Goal: Information Seeking & Learning: Learn about a topic

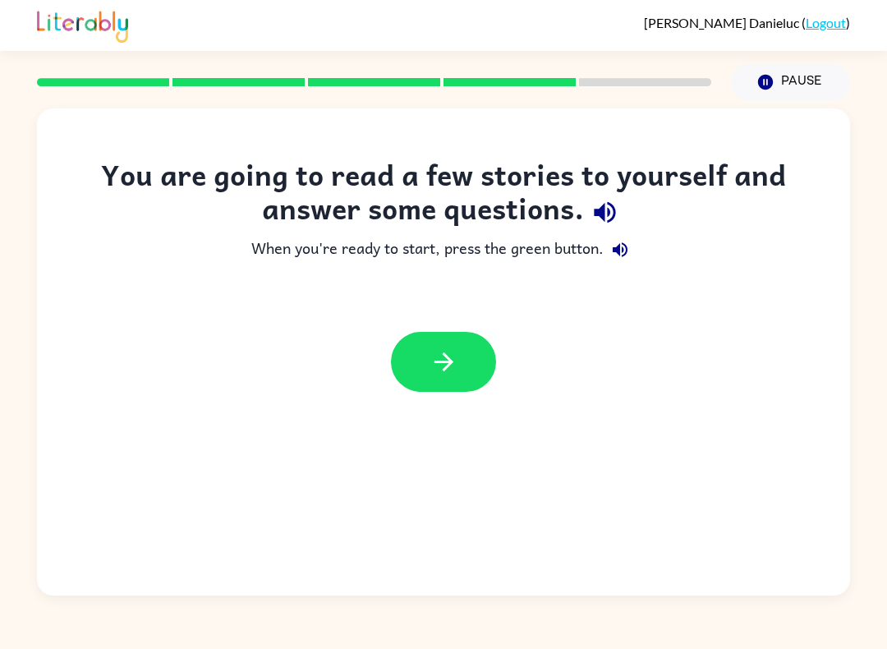
click at [618, 210] on icon "button" at bounding box center [605, 212] width 29 height 29
click at [621, 242] on icon "button" at bounding box center [621, 250] width 20 height 20
click at [459, 353] on button "button" at bounding box center [443, 362] width 105 height 60
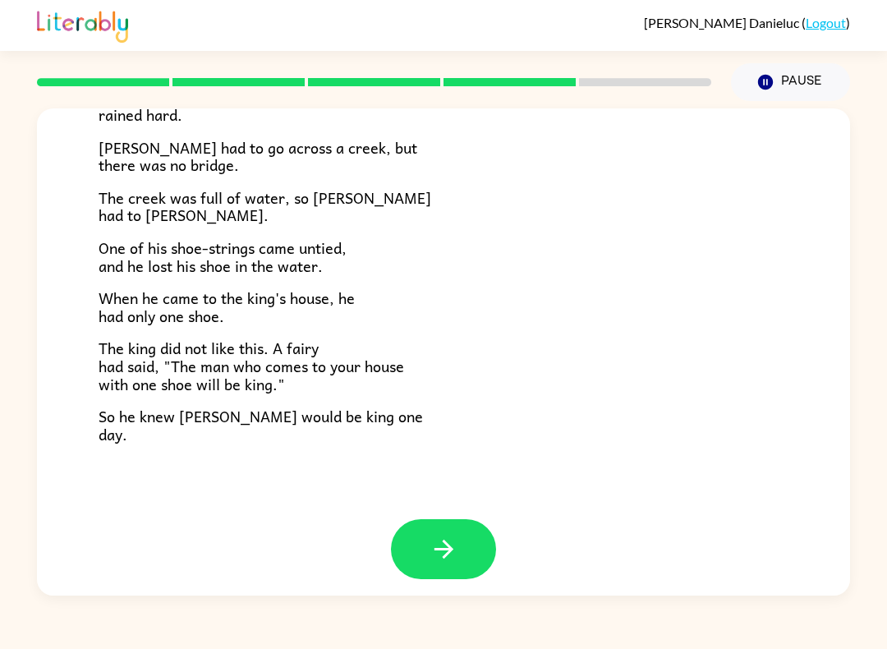
scroll to position [254, 0]
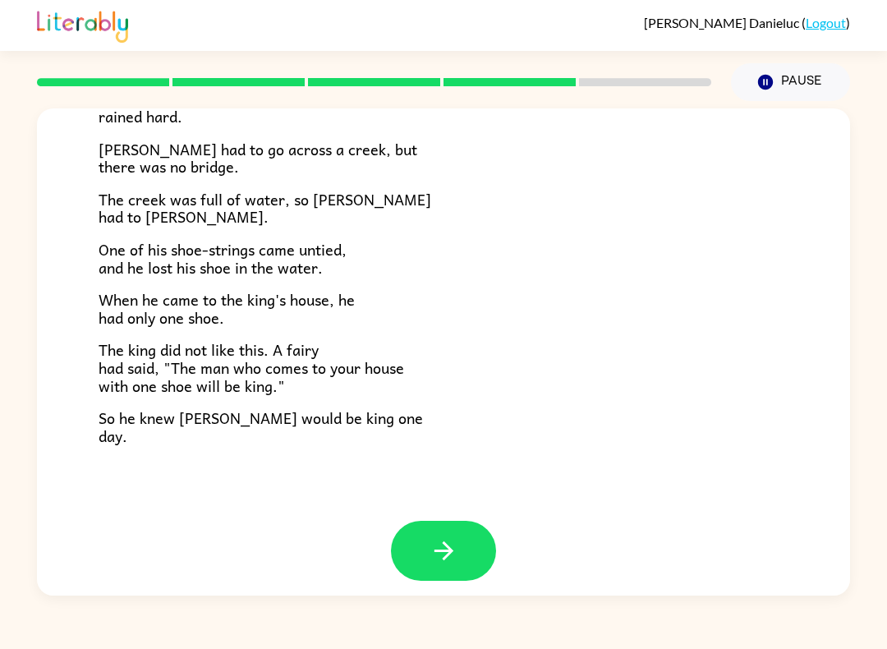
click at [459, 546] on button "button" at bounding box center [443, 551] width 105 height 60
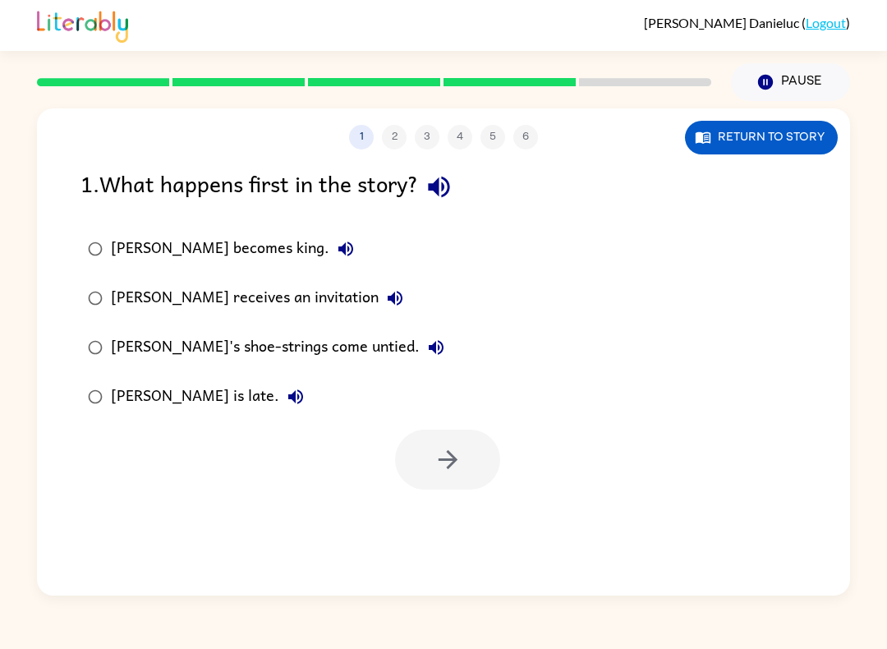
scroll to position [0, 0]
click at [454, 177] on icon "button" at bounding box center [439, 187] width 29 height 29
click at [329, 245] on button "[PERSON_NAME] becomes king." at bounding box center [345, 249] width 33 height 33
click at [385, 292] on icon "button" at bounding box center [395, 298] width 20 height 20
click at [426, 343] on icon "button" at bounding box center [436, 348] width 20 height 20
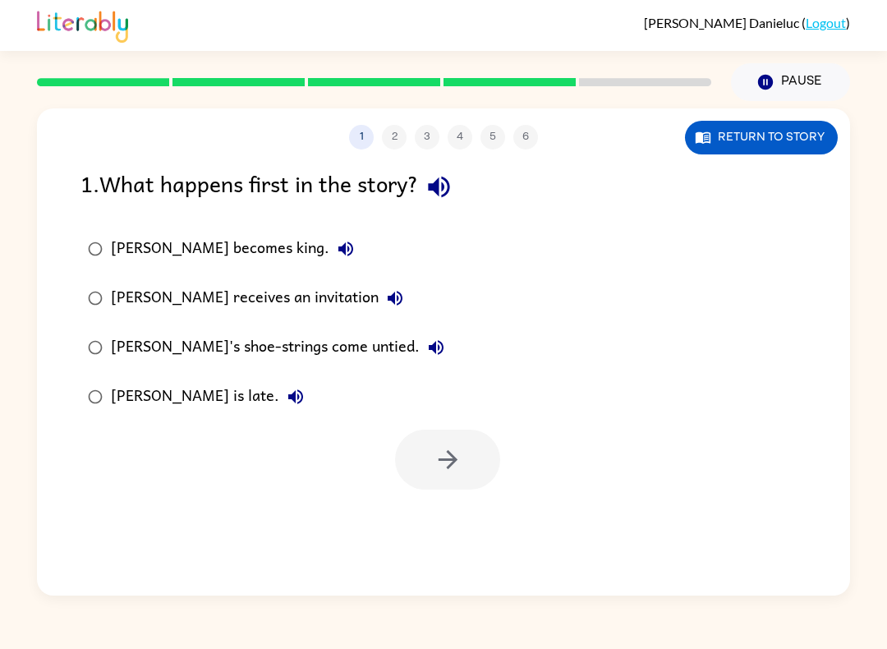
click at [643, 82] on rect at bounding box center [645, 82] width 132 height 8
click at [286, 399] on icon "button" at bounding box center [296, 397] width 20 height 20
click at [339, 244] on icon "button" at bounding box center [346, 249] width 15 height 15
click at [178, 247] on div "[PERSON_NAME] becomes king." at bounding box center [236, 249] width 251 height 33
click at [442, 458] on icon "button" at bounding box center [448, 459] width 29 height 29
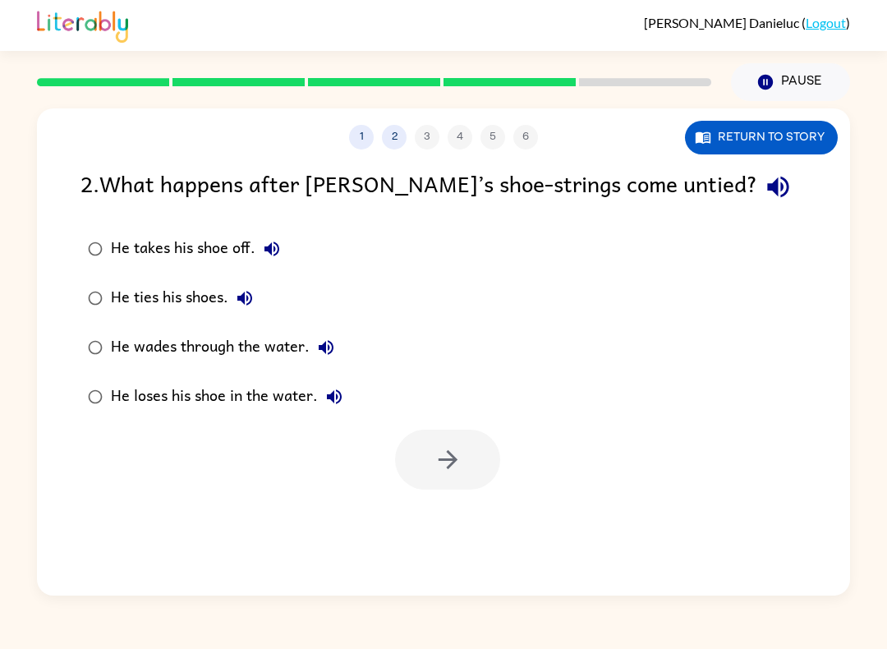
click at [764, 177] on icon "button" at bounding box center [778, 187] width 29 height 29
click at [367, 128] on button "1" at bounding box center [361, 137] width 25 height 25
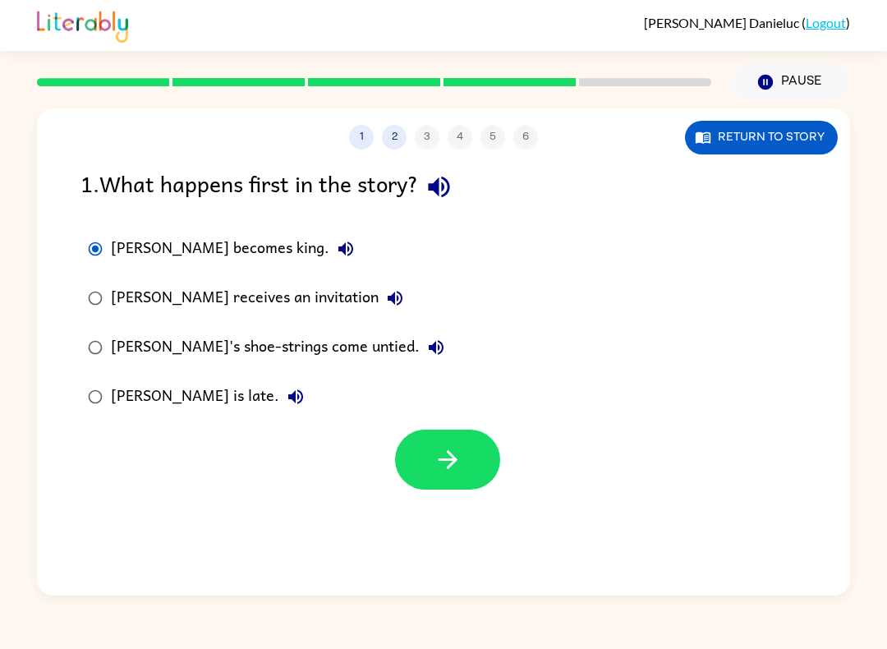
click at [336, 248] on icon "button" at bounding box center [346, 249] width 20 height 20
click at [429, 344] on icon "button" at bounding box center [436, 347] width 15 height 15
click at [306, 340] on div "[PERSON_NAME]'s shoe-strings come untied." at bounding box center [282, 347] width 342 height 33
click at [399, 140] on button "2" at bounding box center [394, 137] width 25 height 25
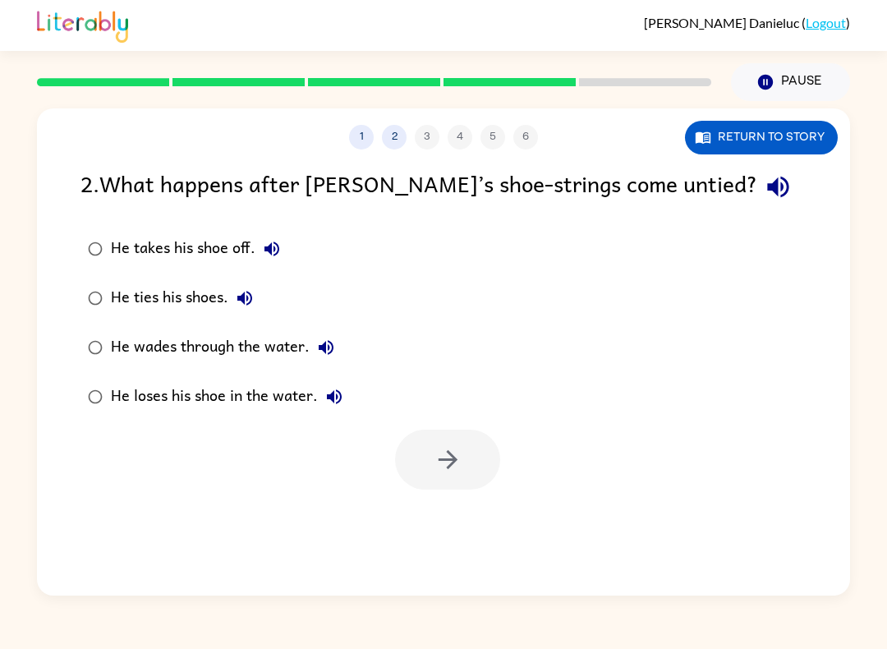
click at [767, 186] on icon "button" at bounding box center [777, 187] width 21 height 21
click at [287, 247] on button "He takes his shoe off." at bounding box center [272, 249] width 33 height 33
click at [244, 306] on icon "button" at bounding box center [245, 298] width 20 height 20
click at [338, 344] on button "He wades through the water." at bounding box center [326, 347] width 33 height 33
click at [342, 392] on icon "button" at bounding box center [335, 397] width 20 height 20
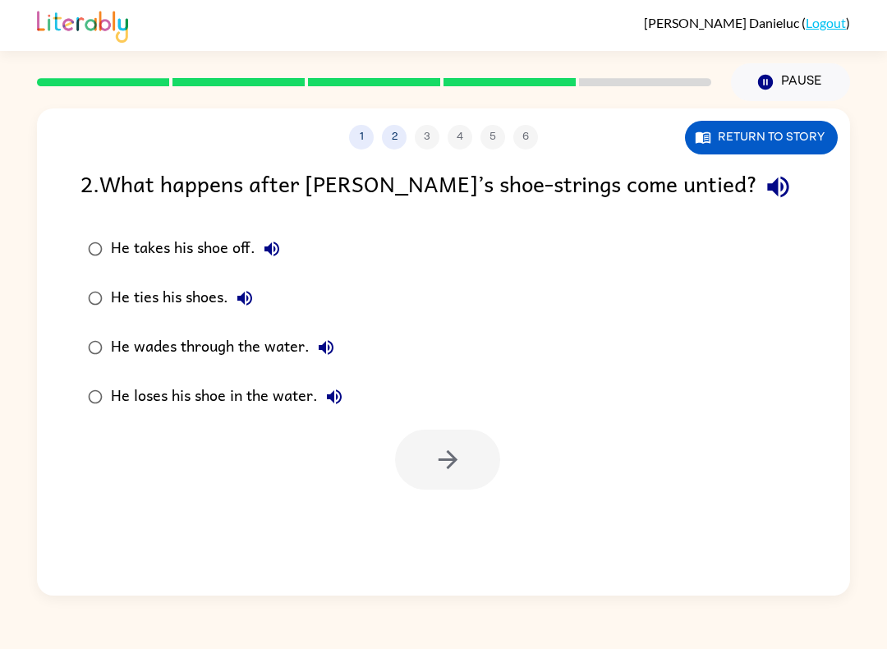
click at [249, 292] on icon "button" at bounding box center [245, 298] width 20 height 20
click at [279, 242] on icon "button" at bounding box center [272, 249] width 20 height 20
click at [237, 238] on div "He takes his shoe off." at bounding box center [199, 249] width 177 height 33
click at [466, 463] on button "button" at bounding box center [447, 460] width 105 height 60
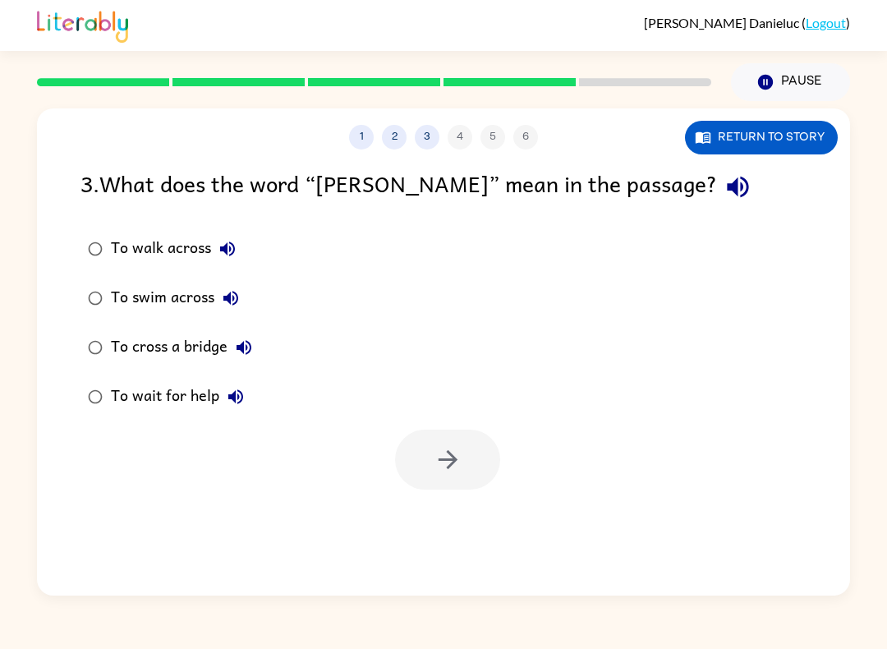
click at [724, 192] on icon "button" at bounding box center [738, 187] width 29 height 29
click at [230, 234] on button "To walk across" at bounding box center [227, 249] width 33 height 33
click at [247, 289] on div "To swim across" at bounding box center [179, 298] width 136 height 33
click at [242, 288] on button "To swim across" at bounding box center [230, 298] width 33 height 33
click at [251, 342] on icon "button" at bounding box center [244, 348] width 20 height 20
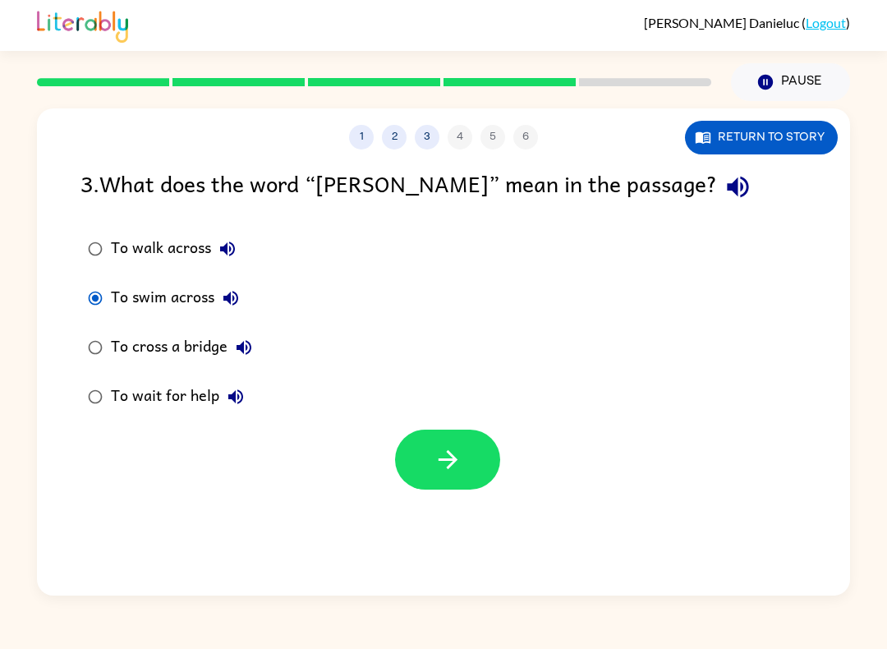
click at [244, 397] on icon "button" at bounding box center [236, 397] width 20 height 20
click at [247, 348] on icon "button" at bounding box center [244, 347] width 15 height 15
click at [256, 348] on button "To cross a bridge" at bounding box center [244, 347] width 33 height 33
click at [257, 337] on div "To cross a bridge" at bounding box center [186, 347] width 150 height 33
click at [253, 341] on icon "button" at bounding box center [244, 348] width 20 height 20
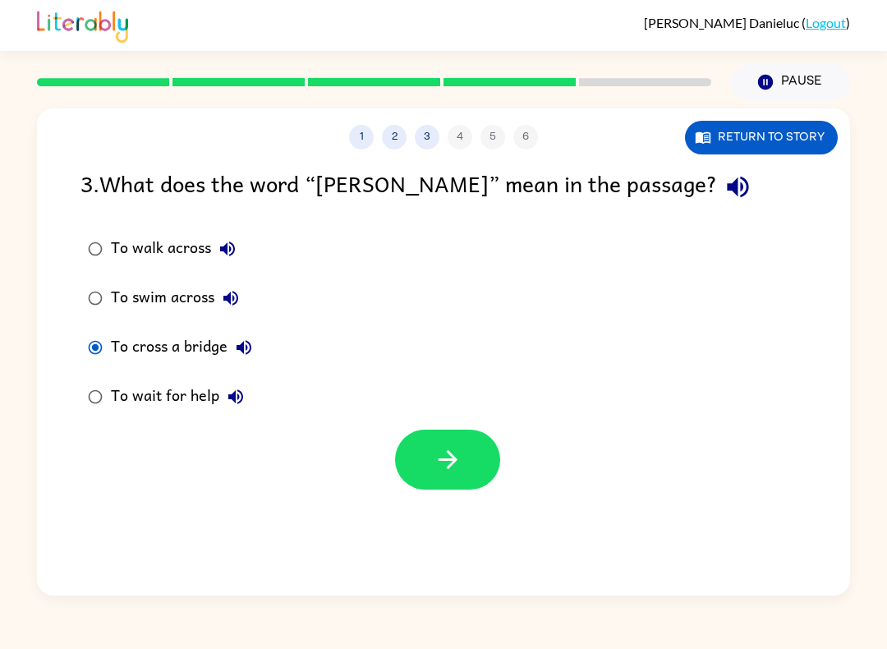
click at [255, 339] on button "To cross a bridge" at bounding box center [244, 347] width 33 height 33
click at [251, 339] on icon "button" at bounding box center [244, 348] width 20 height 20
click at [237, 296] on icon "button" at bounding box center [230, 298] width 15 height 15
click at [234, 237] on button "To walk across" at bounding box center [227, 249] width 33 height 33
click at [177, 244] on div "To walk across" at bounding box center [177, 249] width 133 height 33
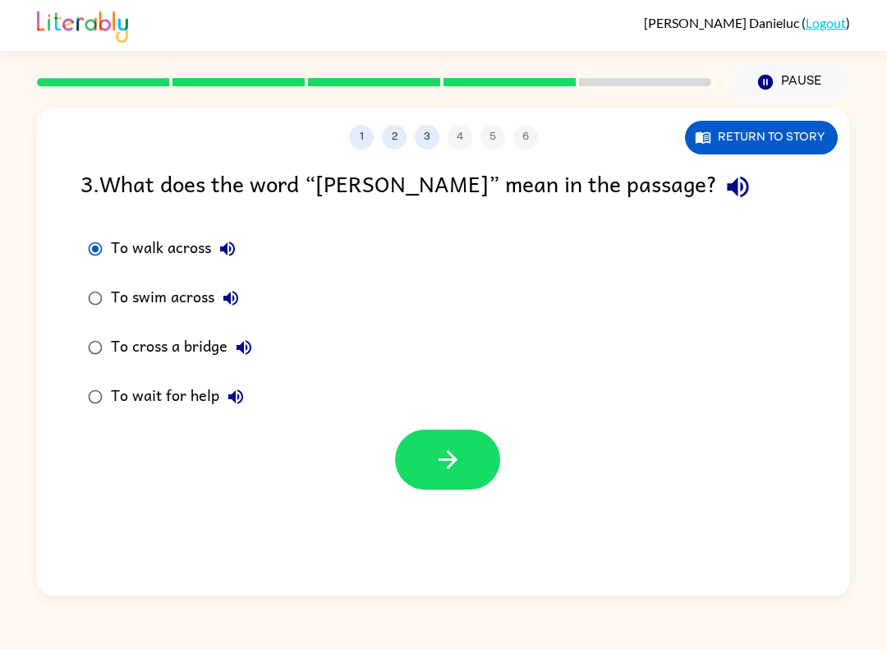
click at [472, 435] on button "button" at bounding box center [447, 460] width 105 height 60
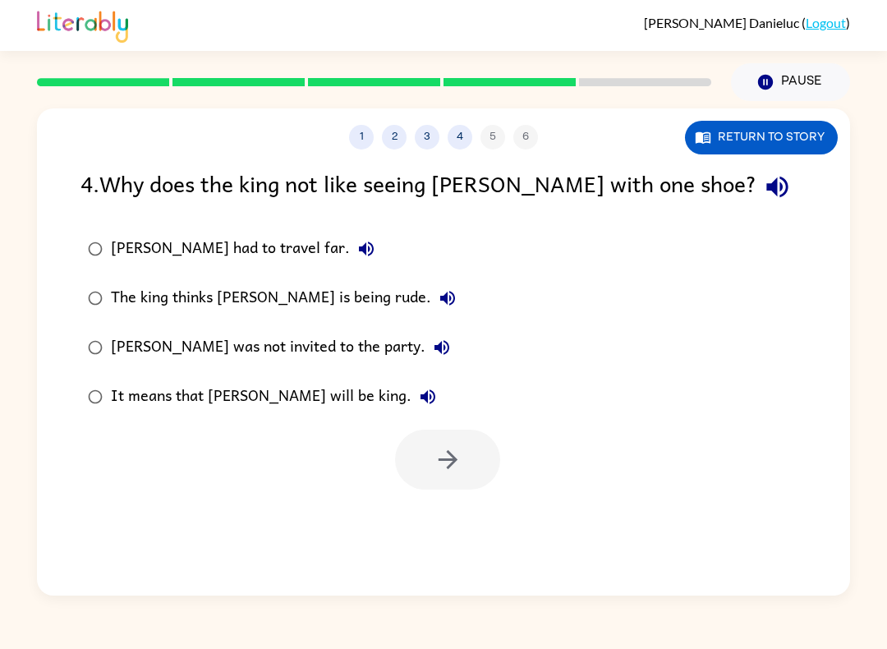
click at [763, 193] on icon "button" at bounding box center [777, 187] width 29 height 29
click at [350, 247] on button "[PERSON_NAME] had to travel far." at bounding box center [366, 249] width 33 height 33
click at [431, 293] on button "The king thinks [PERSON_NAME] is being rude." at bounding box center [447, 298] width 33 height 33
click at [432, 343] on icon "button" at bounding box center [442, 348] width 20 height 20
click at [418, 394] on icon "button" at bounding box center [428, 397] width 20 height 20
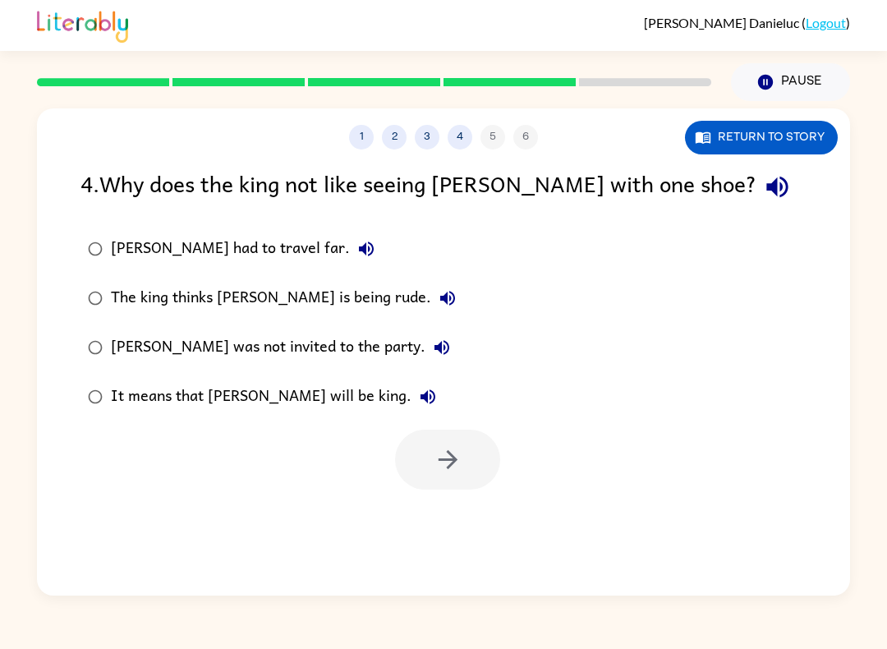
click at [432, 339] on icon "button" at bounding box center [442, 348] width 20 height 20
click at [438, 293] on icon "button" at bounding box center [448, 298] width 20 height 20
click at [357, 244] on icon "button" at bounding box center [367, 249] width 20 height 20
click at [285, 288] on div "The king thinks [PERSON_NAME] is being rude." at bounding box center [287, 298] width 353 height 33
click at [449, 459] on icon "button" at bounding box center [448, 459] width 29 height 29
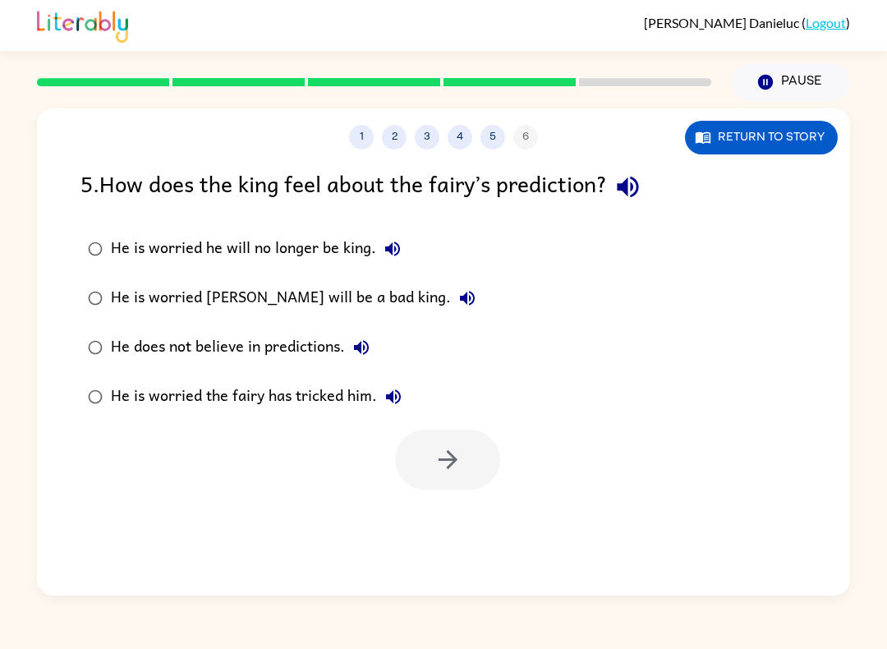
click at [634, 196] on icon "button" at bounding box center [628, 187] width 29 height 29
click at [644, 169] on button "button" at bounding box center [628, 187] width 42 height 42
click at [638, 182] on icon "button" at bounding box center [627, 187] width 21 height 21
click at [399, 247] on icon "button" at bounding box center [393, 249] width 20 height 20
click at [451, 293] on button "He is worried [PERSON_NAME] will be a bad king." at bounding box center [467, 298] width 33 height 33
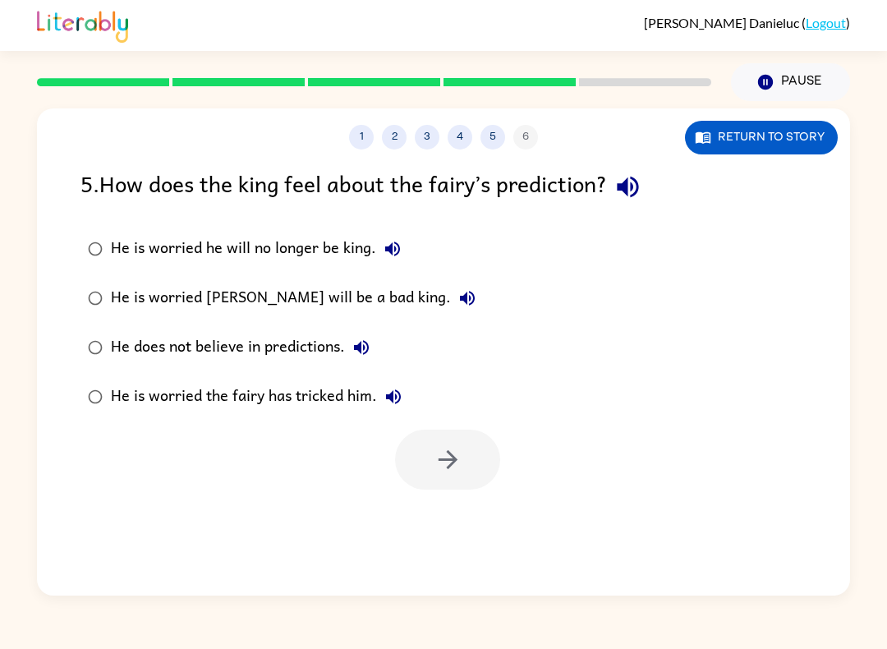
click at [365, 338] on button "He does not believe in predictions." at bounding box center [361, 347] width 33 height 33
click at [399, 393] on icon "button" at bounding box center [394, 397] width 20 height 20
click at [391, 256] on icon "button" at bounding box center [393, 249] width 20 height 20
click at [400, 242] on icon "button" at bounding box center [393, 249] width 20 height 20
click at [356, 247] on div "He is worried he will no longer be king." at bounding box center [260, 249] width 298 height 33
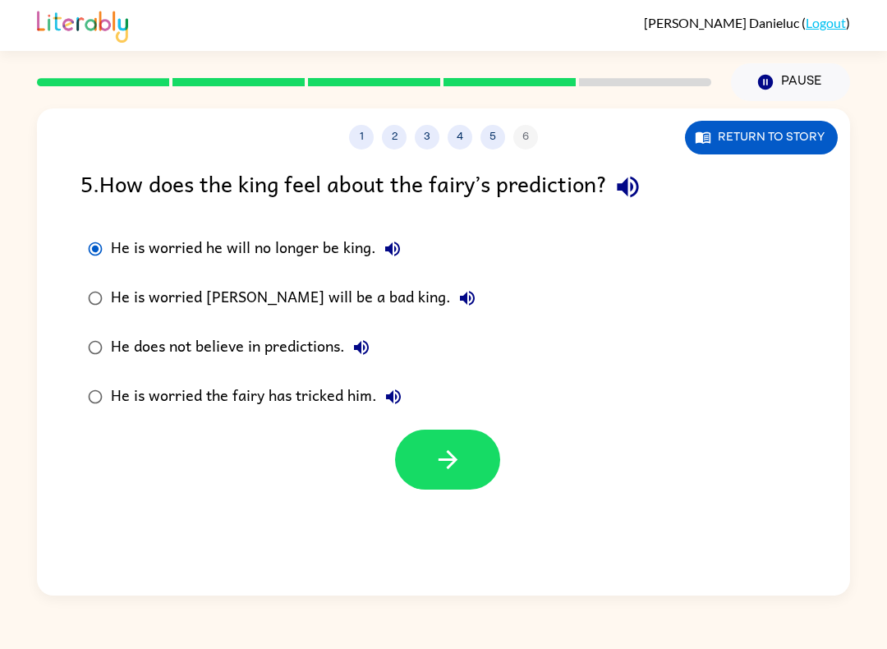
click at [472, 459] on button "button" at bounding box center [447, 460] width 105 height 60
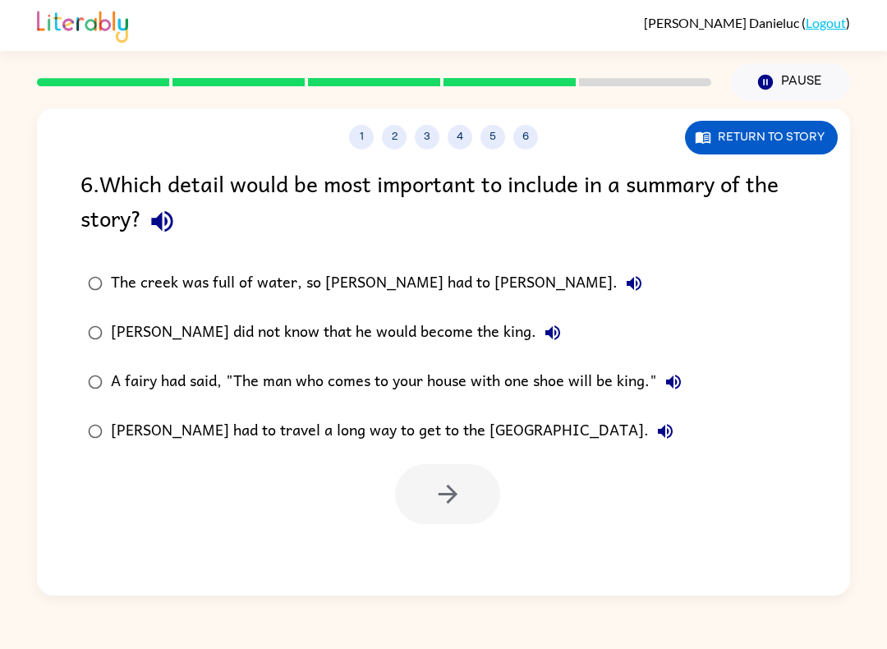
click at [176, 222] on icon "button" at bounding box center [162, 221] width 29 height 29
click at [627, 288] on icon "button" at bounding box center [634, 283] width 15 height 15
click at [543, 329] on icon "button" at bounding box center [553, 333] width 20 height 20
click at [624, 279] on icon "button" at bounding box center [634, 284] width 20 height 20
click at [543, 325] on icon "button" at bounding box center [553, 333] width 20 height 20
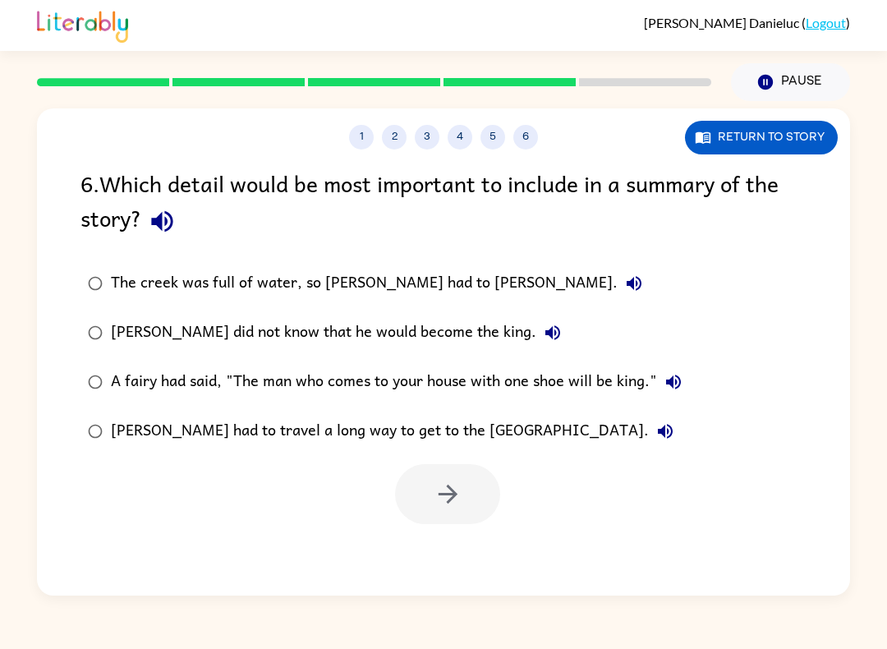
click at [537, 325] on button "[PERSON_NAME] did not know that he would become the king." at bounding box center [553, 332] width 33 height 33
click at [676, 380] on icon "button" at bounding box center [674, 382] width 20 height 20
click at [658, 431] on icon "button" at bounding box center [665, 431] width 15 height 15
click at [543, 338] on icon "button" at bounding box center [553, 333] width 20 height 20
click at [618, 277] on button "The creek was full of water, so [PERSON_NAME] had to [PERSON_NAME]." at bounding box center [634, 283] width 33 height 33
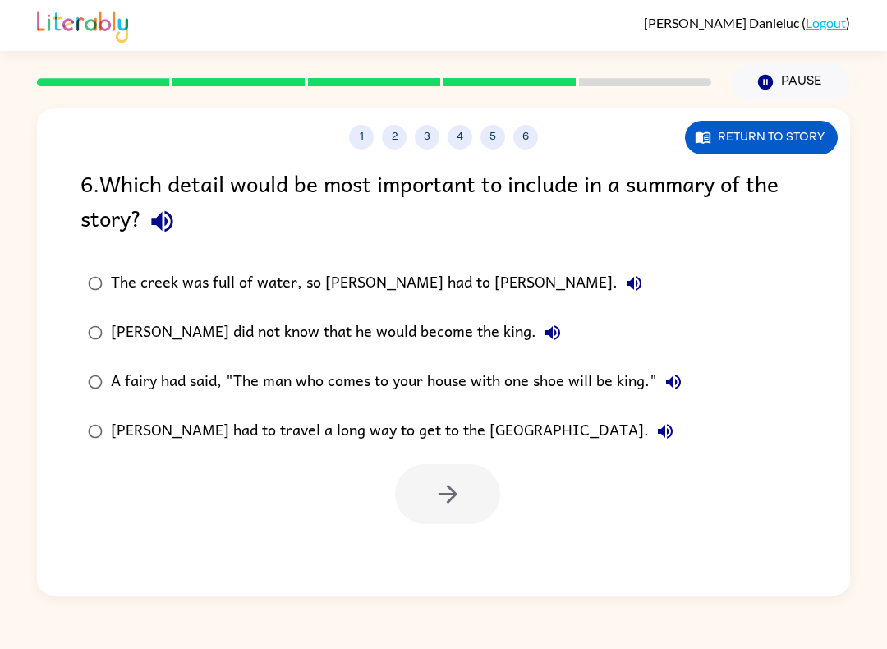
click at [673, 385] on icon "button" at bounding box center [673, 382] width 15 height 15
click at [683, 380] on icon "button" at bounding box center [674, 382] width 20 height 20
click at [684, 377] on icon "button" at bounding box center [674, 382] width 20 height 20
click at [555, 383] on div "A fairy had said, "The man who comes to your house with one shoe will be king."" at bounding box center [400, 382] width 579 height 33
click at [454, 475] on button "button" at bounding box center [447, 494] width 105 height 60
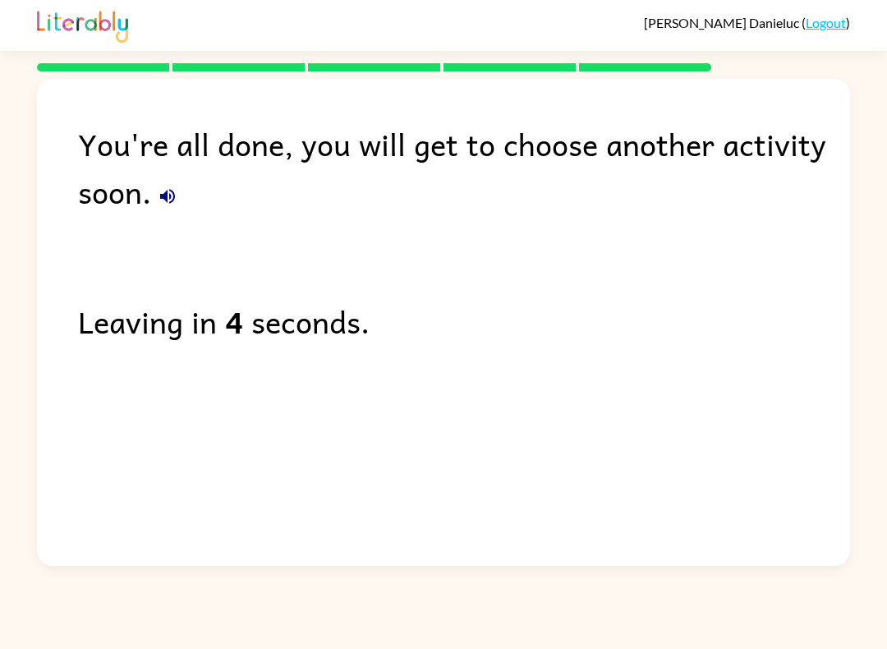
click at [168, 196] on icon "button" at bounding box center [167, 196] width 15 height 15
